Goal: Use online tool/utility: Use online tool/utility

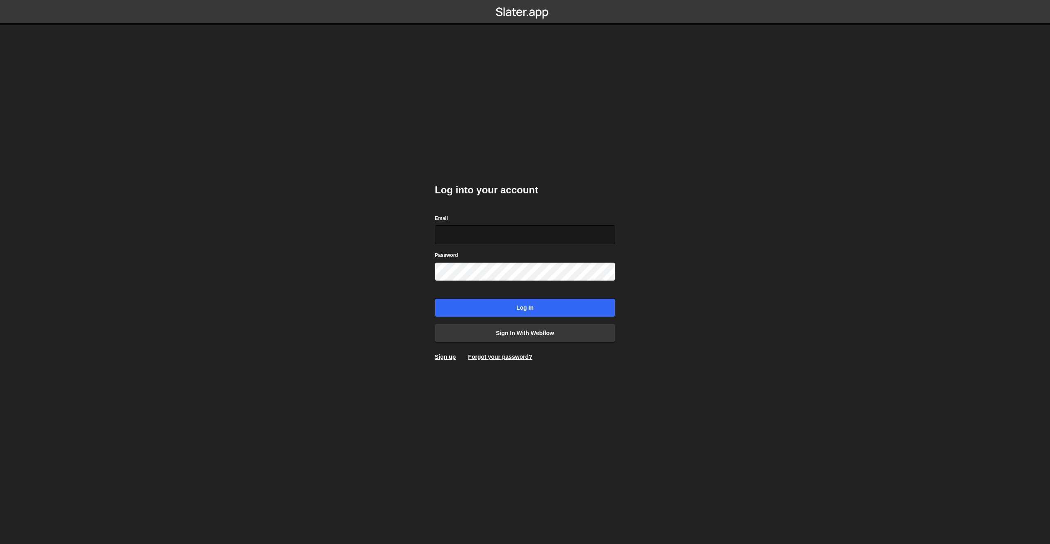
click at [477, 235] on input "Email" at bounding box center [525, 235] width 180 height 19
click at [349, 285] on body "Log into your account Email Password Log in Sign in with Webflow Sign up Forgot…" at bounding box center [525, 272] width 1050 height 544
click at [537, 333] on link "Sign in with Webflow" at bounding box center [525, 333] width 180 height 19
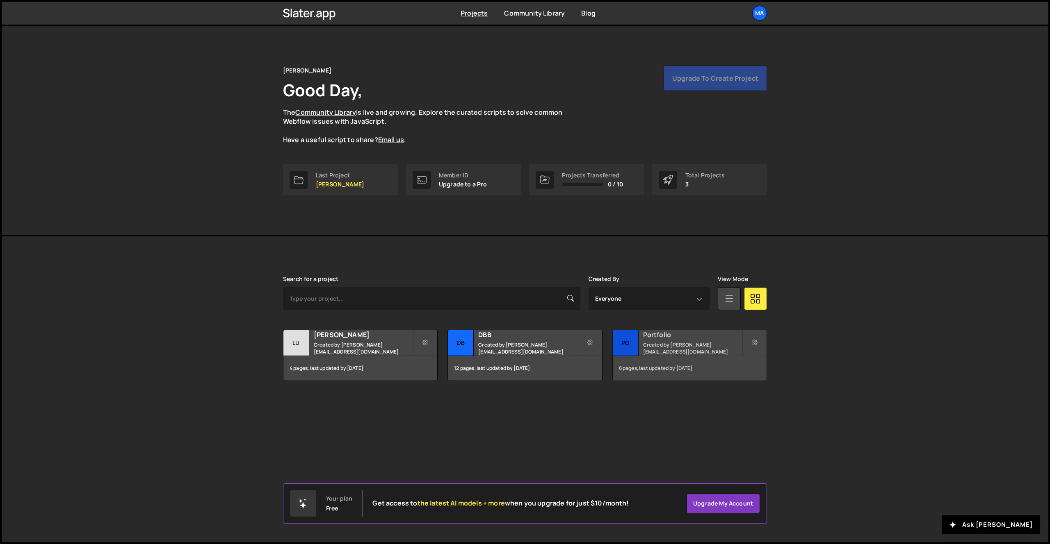
click at [666, 358] on div "6 pages, last updated by 3 months ago" at bounding box center [690, 368] width 154 height 25
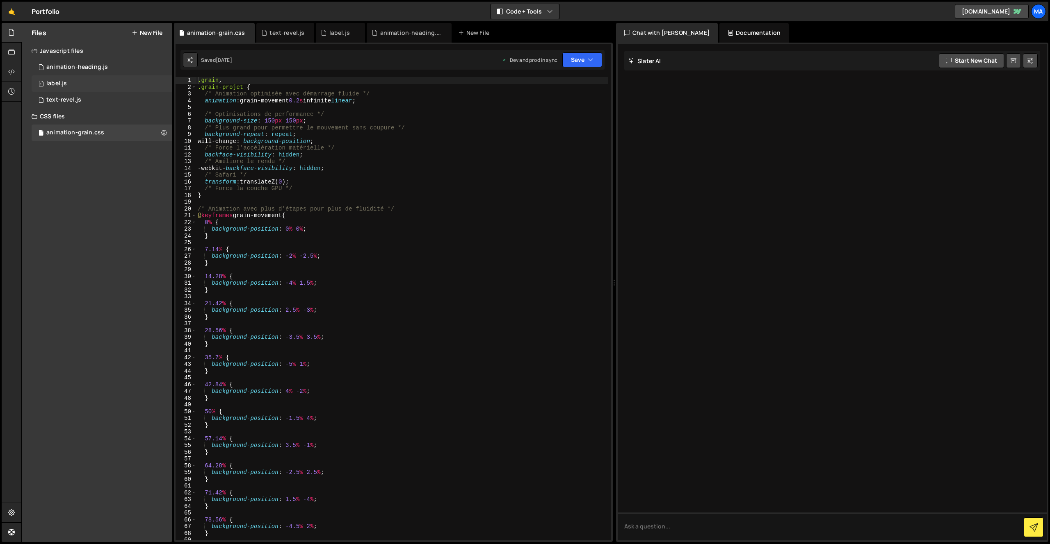
click at [88, 77] on div "1 label.js 0" at bounding box center [102, 83] width 141 height 16
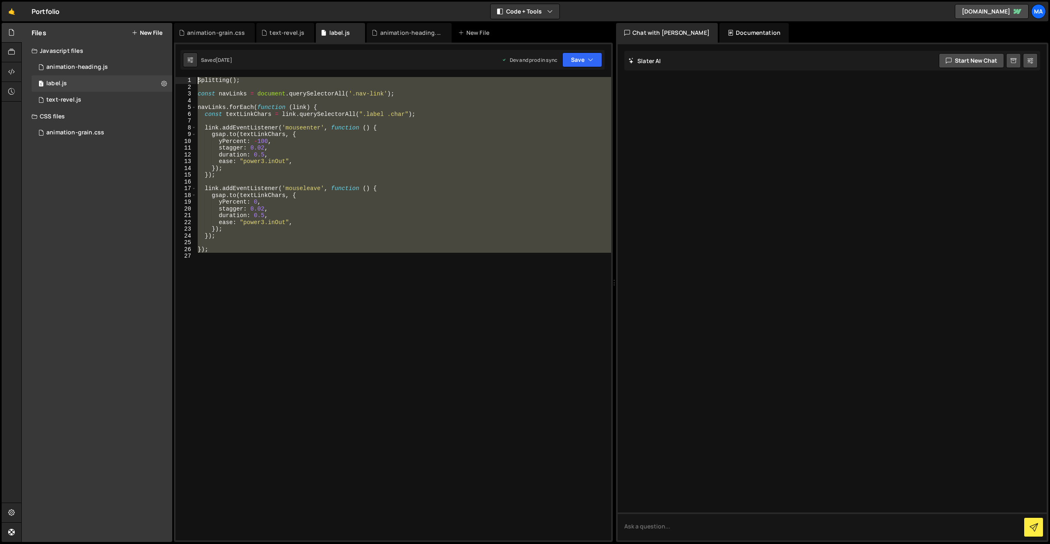
drag, startPoint x: 253, startPoint y: 255, endPoint x: 193, endPoint y: 75, distance: 190.5
click at [192, 74] on div "XXXXXXXXXXXXXXXXXXXXXXXXXXXXXXXXXXXXXXXXXXXXXXXXXXXXXXXXXXXXXXXXXXXXXXXXXXXXXXX…" at bounding box center [393, 293] width 439 height 500
type textarea "Splitting();"
click at [84, 191] on div "Files New File Javascript files 1 animation-heading.js 0 1 label.js 0 6 text-re…" at bounding box center [97, 282] width 150 height 519
click at [280, 272] on div "Splitting ( ) ; const navLinks = document . querySelectorAll ( '.nav-link' ) ; …" at bounding box center [403, 309] width 415 height 464
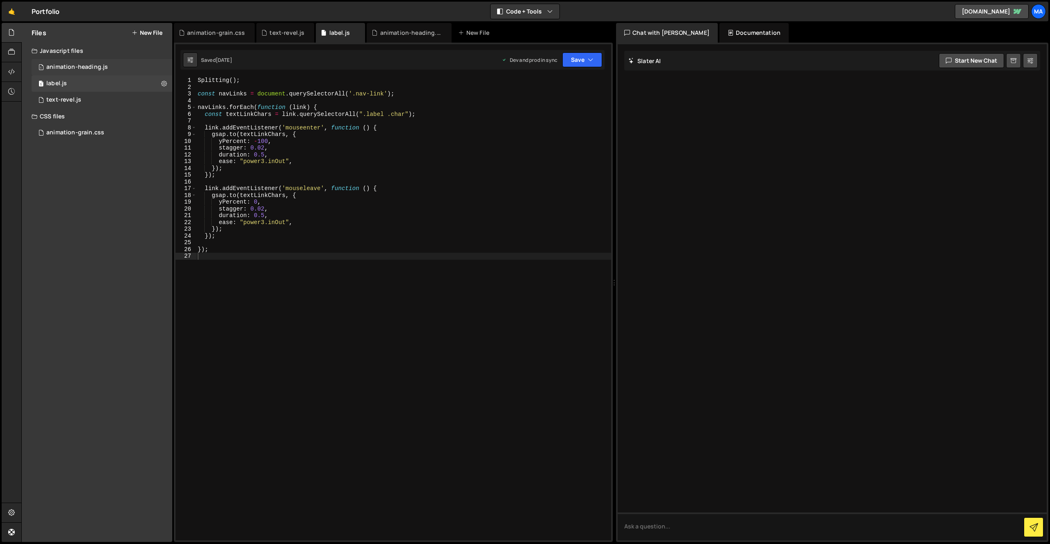
click at [74, 69] on div "animation-heading.js" at bounding box center [77, 67] width 62 height 7
click at [75, 81] on div "1 label.js 0" at bounding box center [102, 83] width 141 height 16
click at [91, 101] on div "6 text-revel.js 0" at bounding box center [102, 100] width 141 height 16
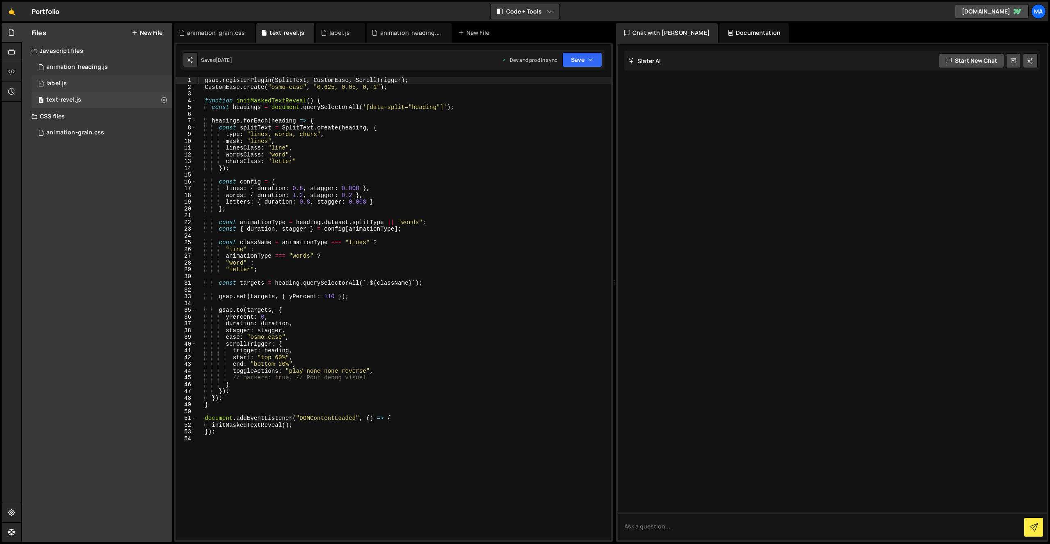
click at [112, 88] on div "1 label.js 0" at bounding box center [102, 83] width 141 height 16
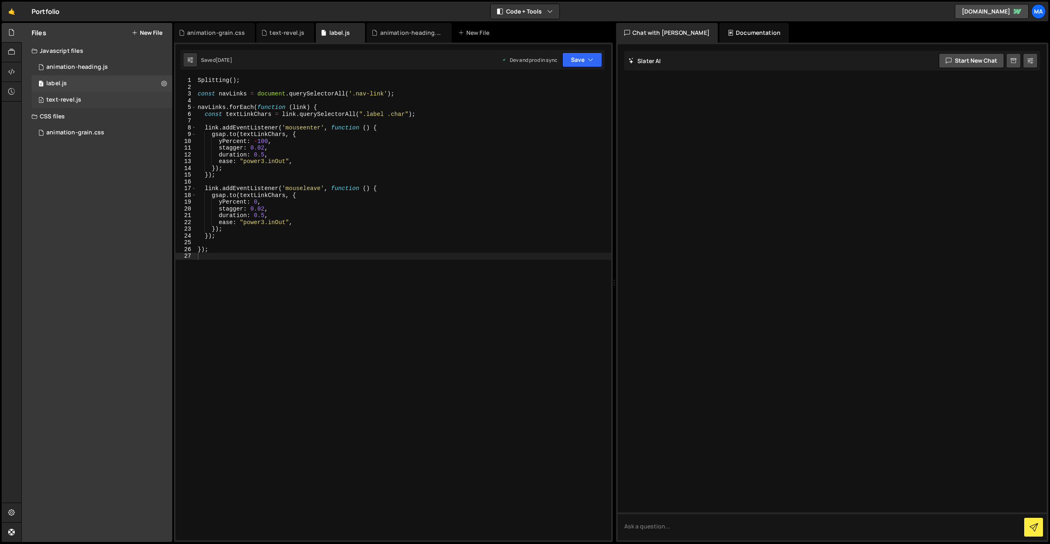
click at [107, 101] on div "6 text-revel.js 0" at bounding box center [102, 100] width 141 height 16
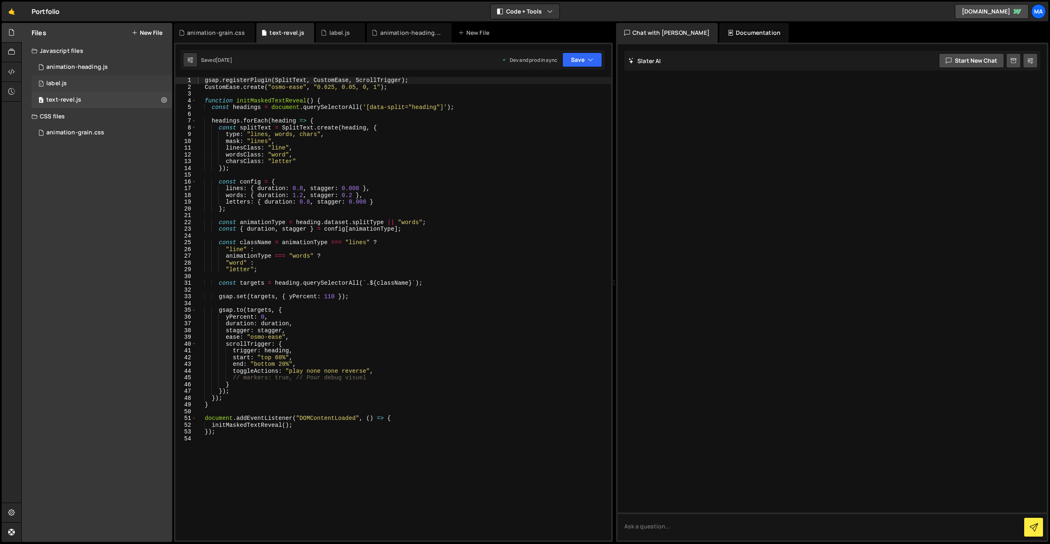
click at [105, 86] on div "1 label.js 0" at bounding box center [102, 83] width 141 height 16
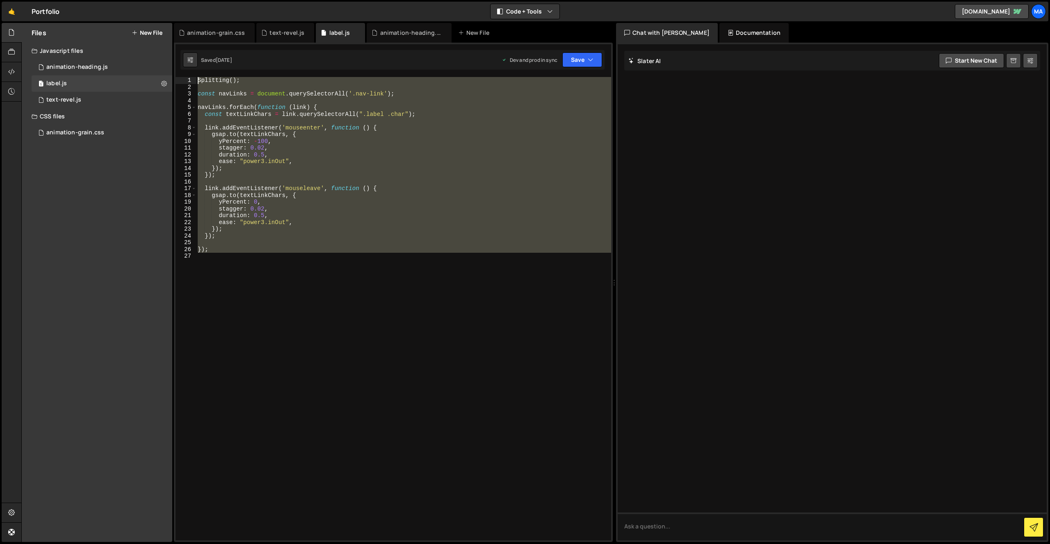
drag, startPoint x: 264, startPoint y: 269, endPoint x: 186, endPoint y: 80, distance: 204.0
click at [186, 80] on div "1 2 3 4 5 6 7 8 9 10 11 12 13 14 15 16 17 18 19 20 21 22 23 24 25 26 27 Splitti…" at bounding box center [392, 309] width 435 height 464
click at [331, 246] on div "Splitting ( ) ; const navLinks = document . querySelectorAll ( '.nav-link' ) ; …" at bounding box center [403, 309] width 415 height 464
drag, startPoint x: 330, startPoint y: 257, endPoint x: 195, endPoint y: 77, distance: 225.6
click at [195, 77] on div "1 2 3 4 5 6 7 8 9 10 11 12 13 14 15 16 17 18 19 20 21 22 23 24 25 26 Splitting …" at bounding box center [393, 293] width 439 height 500
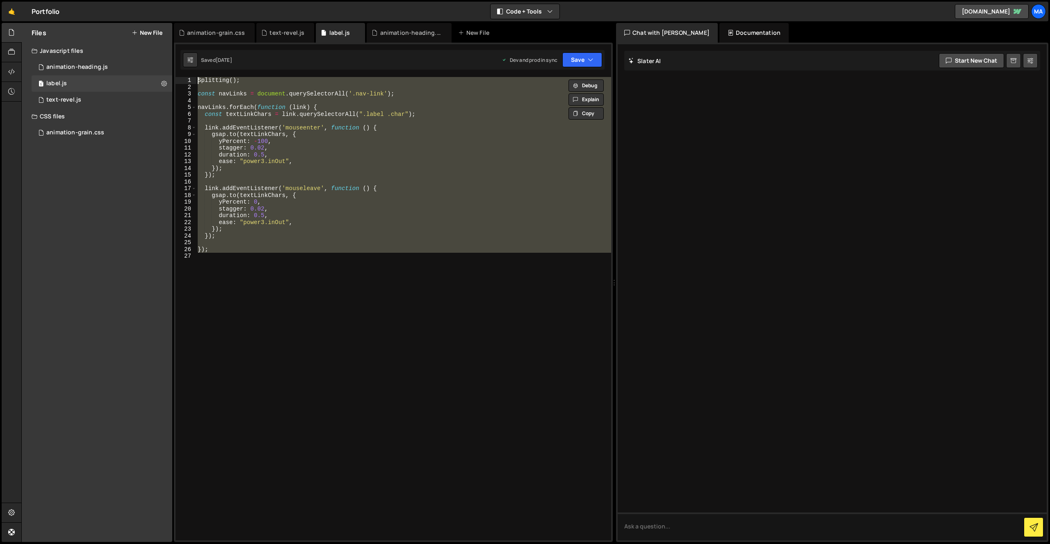
click at [321, 196] on div "Splitting ( ) ; const navLinks = document . querySelectorAll ( '.nav-link' ) ; …" at bounding box center [403, 309] width 415 height 464
type textarea "[DOMAIN_NAME](textLinkChars, {"
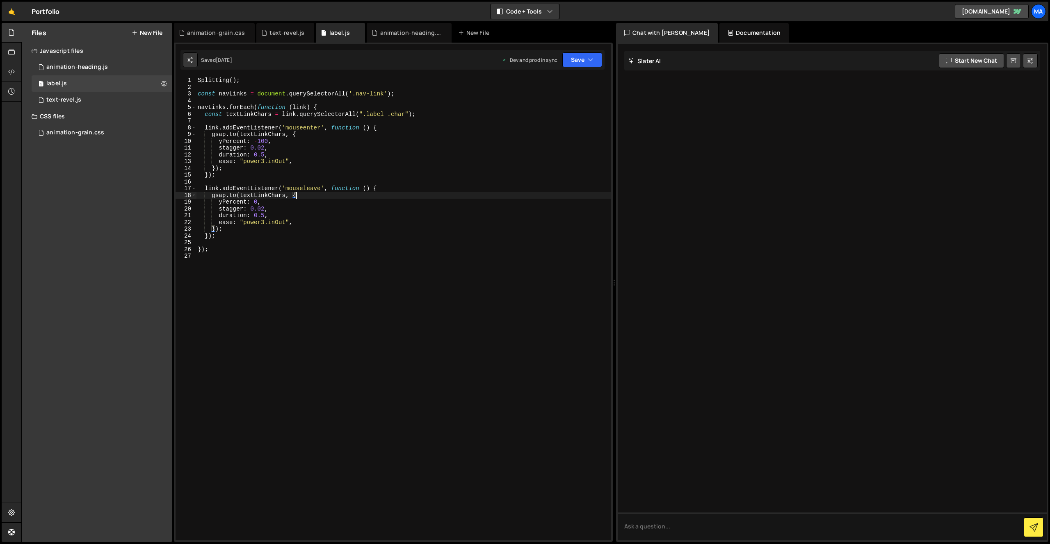
click at [319, 240] on div "Splitting ( ) ; const navLinks = document . querySelectorAll ( '.nav-link' ) ; …" at bounding box center [403, 315] width 415 height 477
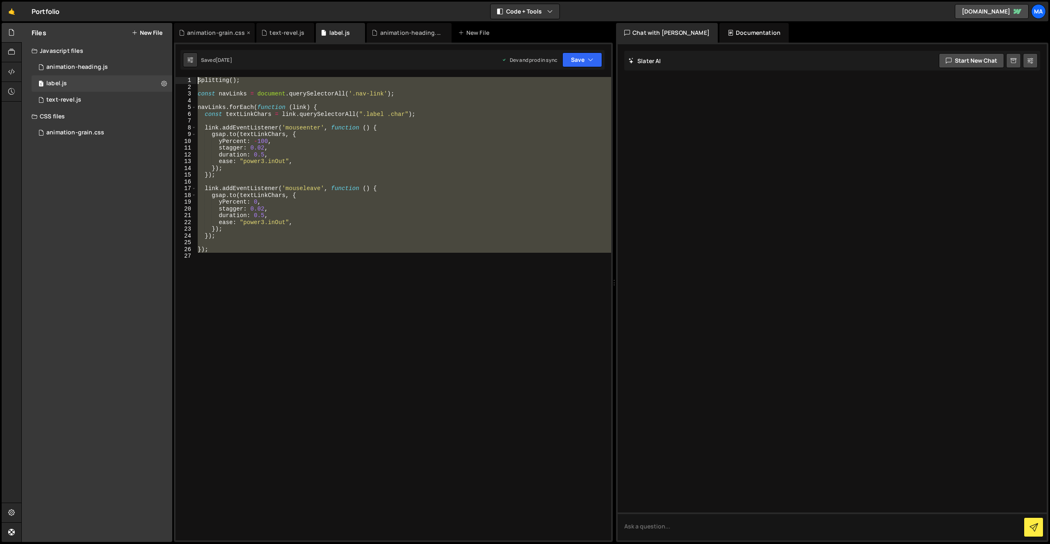
drag, startPoint x: 274, startPoint y: 273, endPoint x: 197, endPoint y: 25, distance: 260.0
click at [198, 24] on div "Debug Explain Copy animation-grain.css text-revel.js label.js animation-heading…" at bounding box center [393, 283] width 439 height 520
type textarea "Splitting();"
click at [235, 289] on div "Splitting ( ) ; const navLinks = document . querySelectorAll ( '.nav-link' ) ; …" at bounding box center [403, 309] width 415 height 464
drag, startPoint x: 243, startPoint y: 259, endPoint x: 161, endPoint y: 57, distance: 217.6
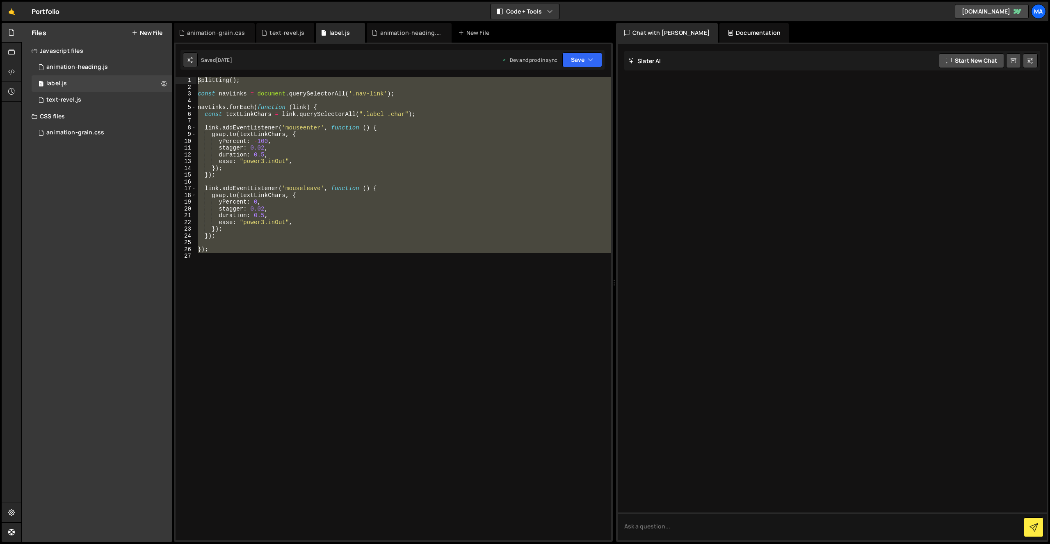
click at [161, 56] on div "Files New File Javascript files 1 animation-heading.js 0 1 label.js 0 6 text-re…" at bounding box center [535, 283] width 1028 height 520
click at [274, 247] on div "Splitting ( ) ; const navLinks = document . querySelectorAll ( '.nav-link' ) ; …" at bounding box center [403, 309] width 415 height 464
type textarea "});"
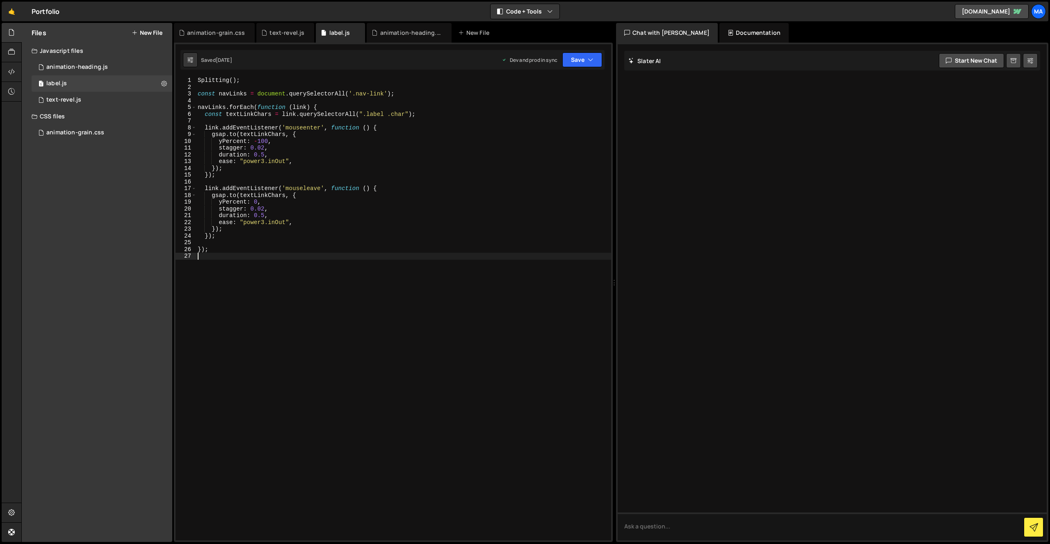
click at [424, 317] on div "Splitting ( ) ; const navLinks = document . querySelectorAll ( '.nav-link' ) ; …" at bounding box center [403, 315] width 415 height 477
click at [358, 244] on div "Splitting ( ) ; const navLinks = document . querySelectorAll ( '.nav-link' ) ; …" at bounding box center [403, 315] width 415 height 477
click at [91, 130] on div "animation-grain.css" at bounding box center [75, 132] width 58 height 7
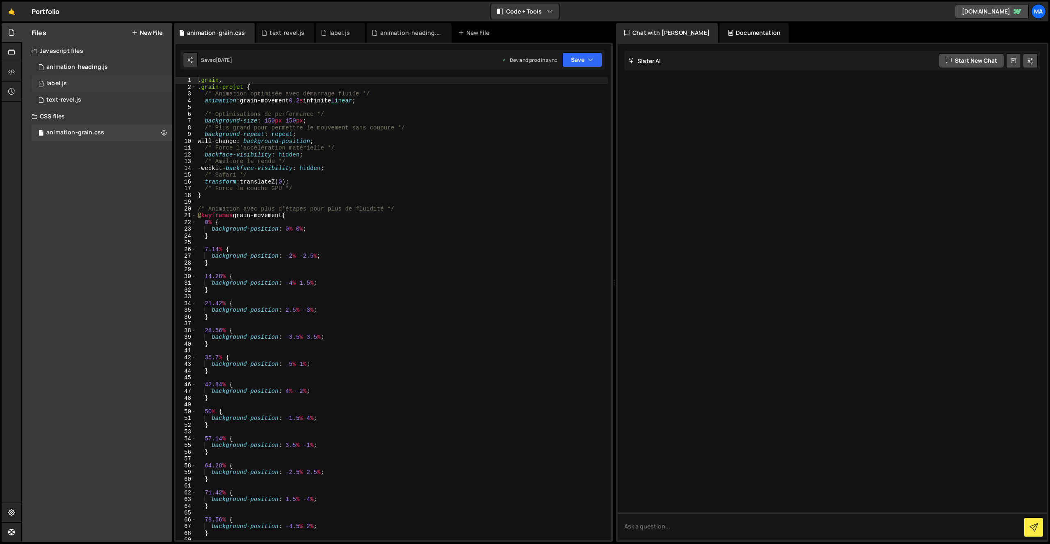
click at [134, 82] on div "1 label.js 0" at bounding box center [102, 83] width 141 height 16
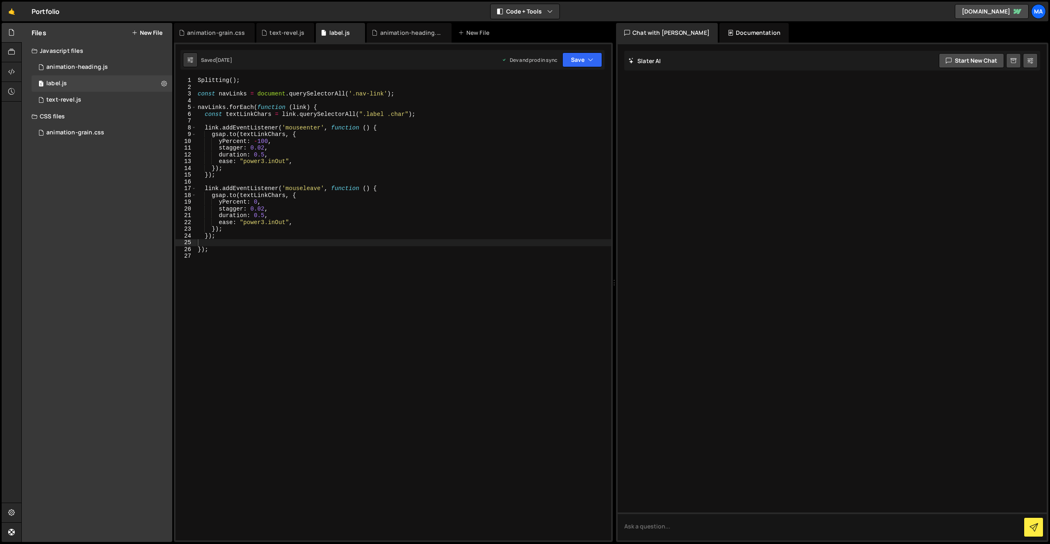
click at [367, 260] on div "Splitting ( ) ; const navLinks = document . querySelectorAll ( '.nav-link' ) ; …" at bounding box center [403, 315] width 415 height 477
